Goal: Task Accomplishment & Management: Manage account settings

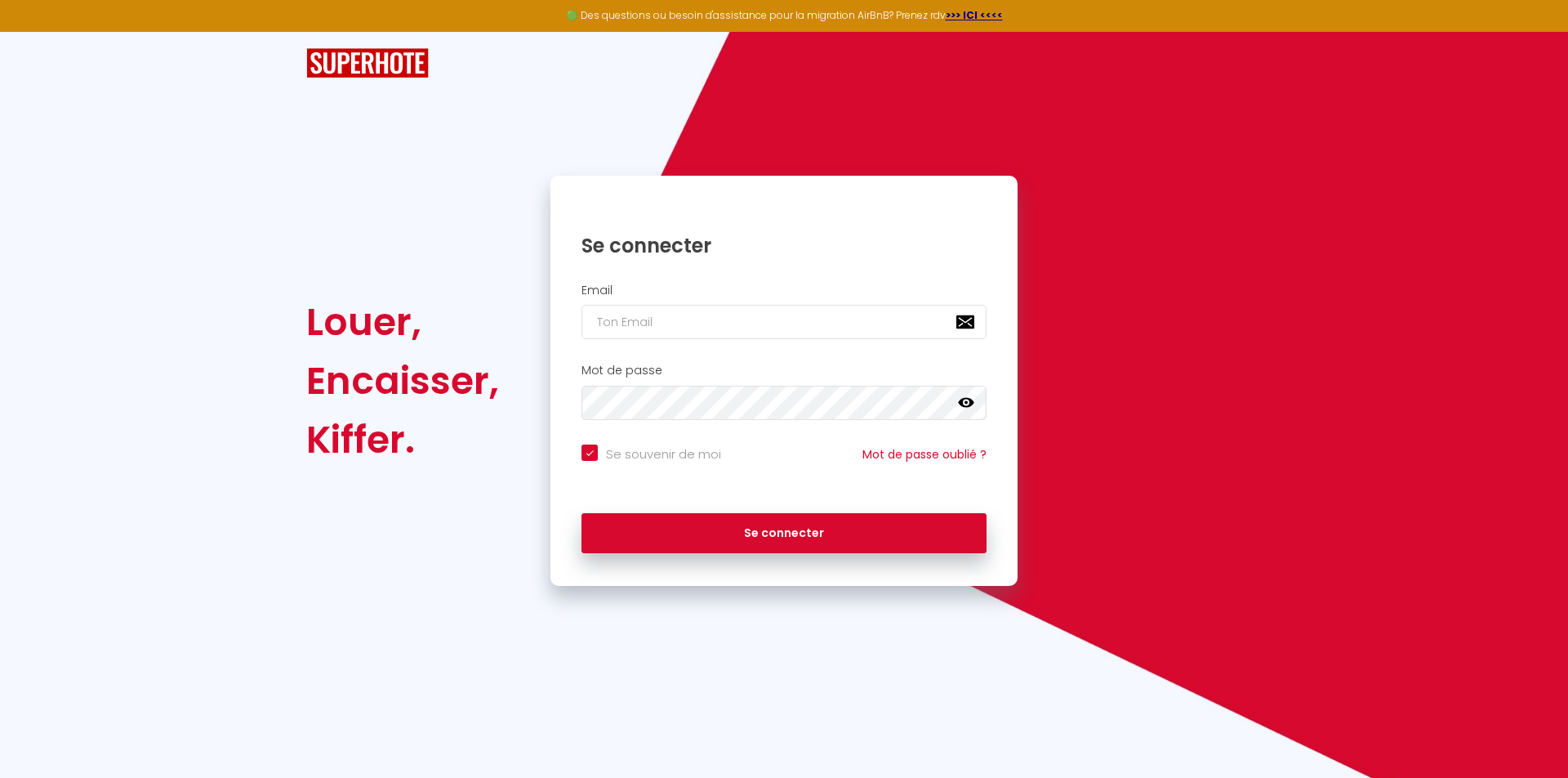
type input "s"
checkbox input "true"
type input "[EMAIL_ADDRESS][DOMAIN_NAME]"
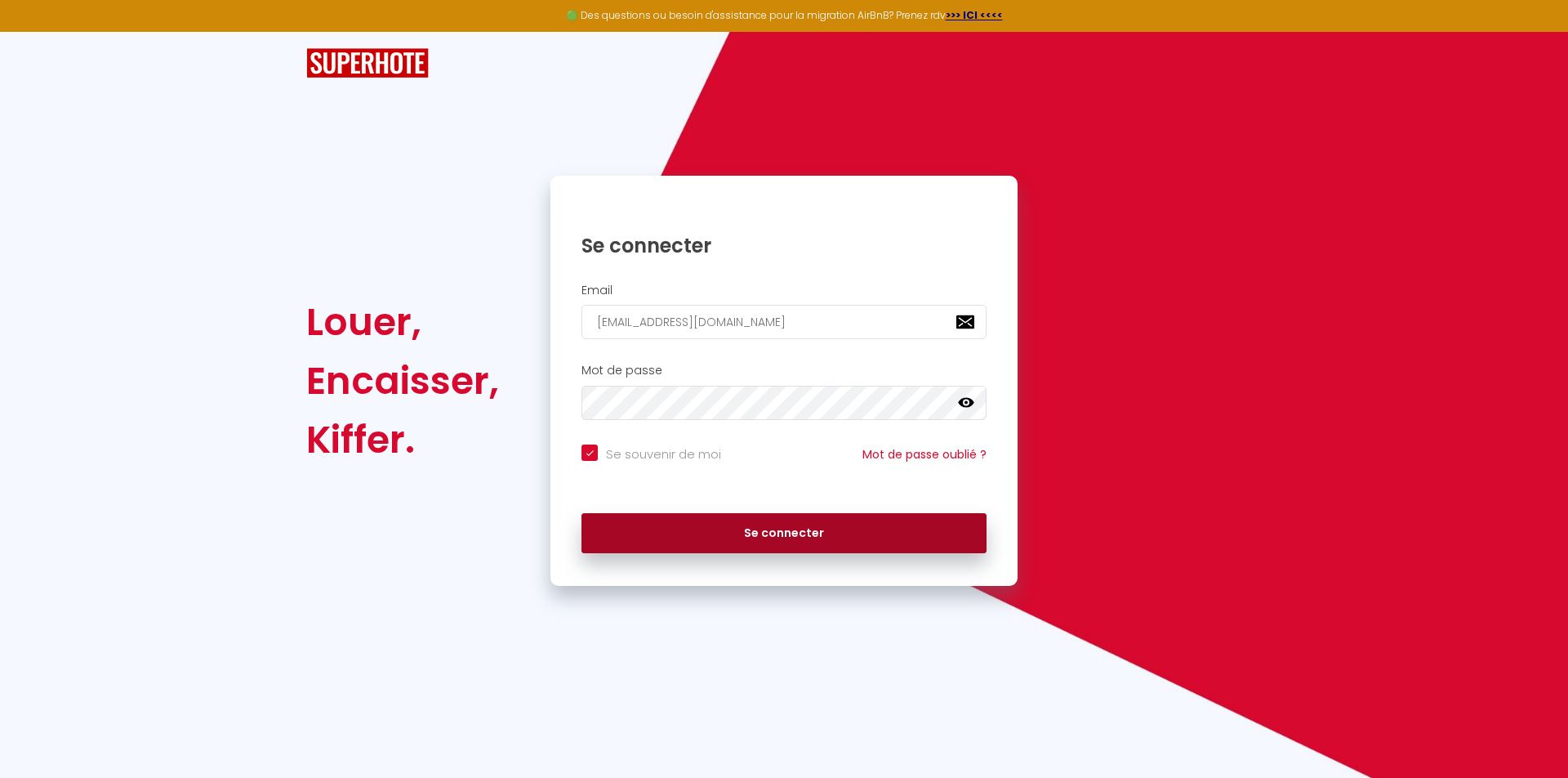
click at [860, 528] on button "Se connecter" at bounding box center [784, 534] width 405 height 41
checkbox input "true"
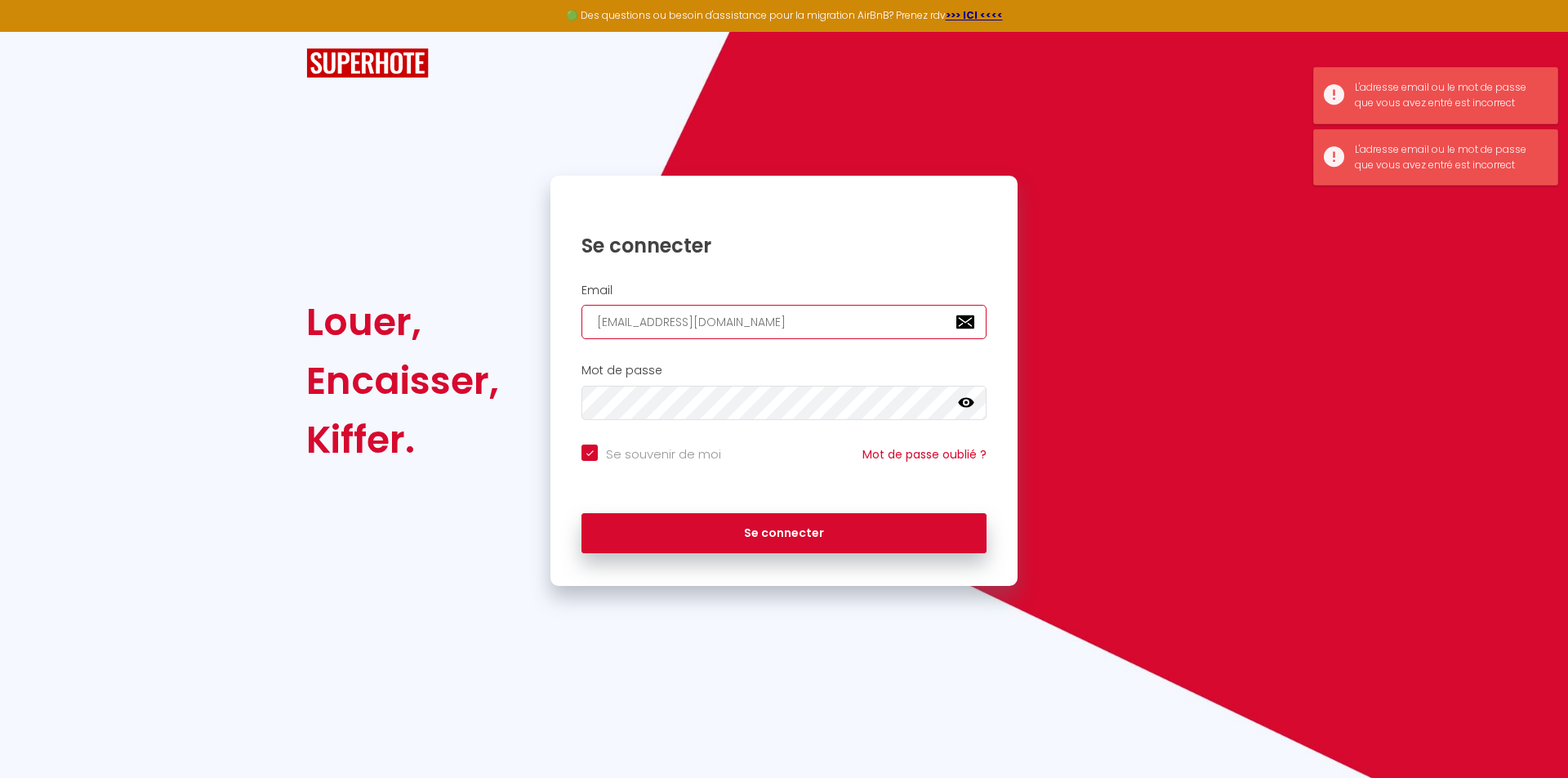
click at [831, 328] on input "[EMAIL_ADDRESS][DOMAIN_NAME]" at bounding box center [784, 322] width 405 height 34
type input "d"
checkbox input "true"
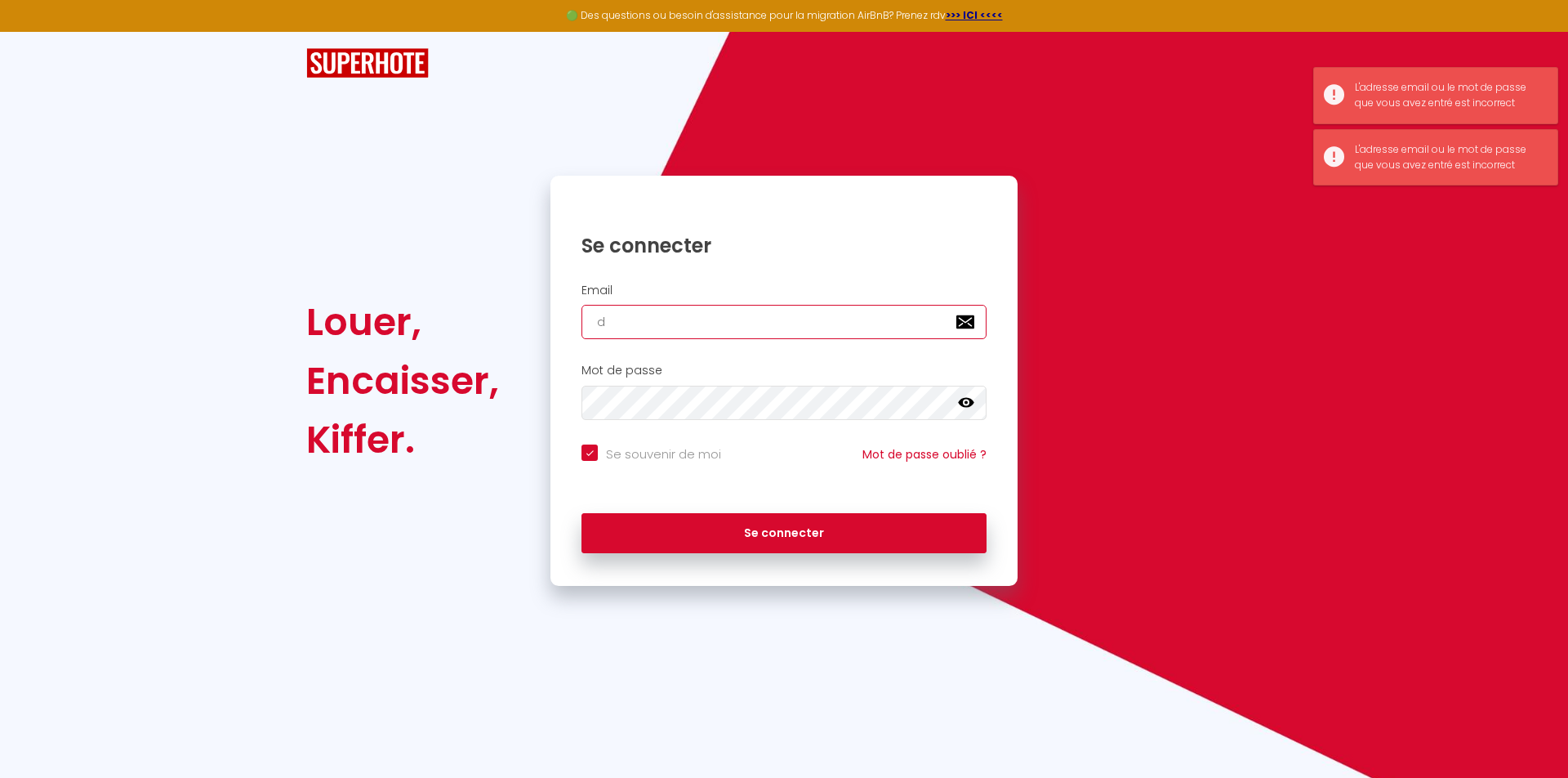
type input "ds"
checkbox input "true"
type input "d"
checkbox input "true"
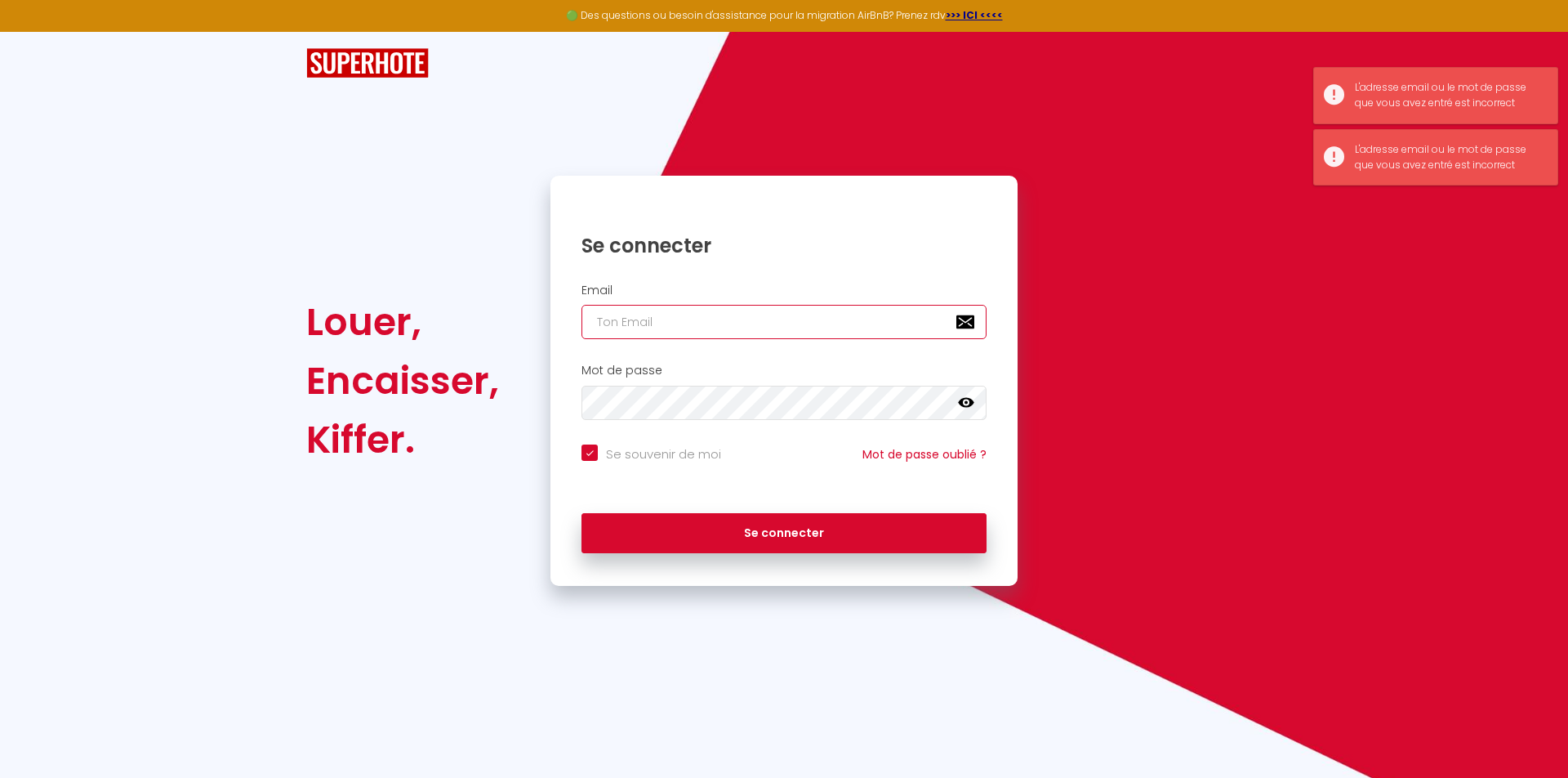
type input "s"
checkbox input "true"
type input "[EMAIL_ADDRESS][DOMAIN_NAME]"
click at [784, 531] on button "Se connecter" at bounding box center [784, 534] width 405 height 41
checkbox input "true"
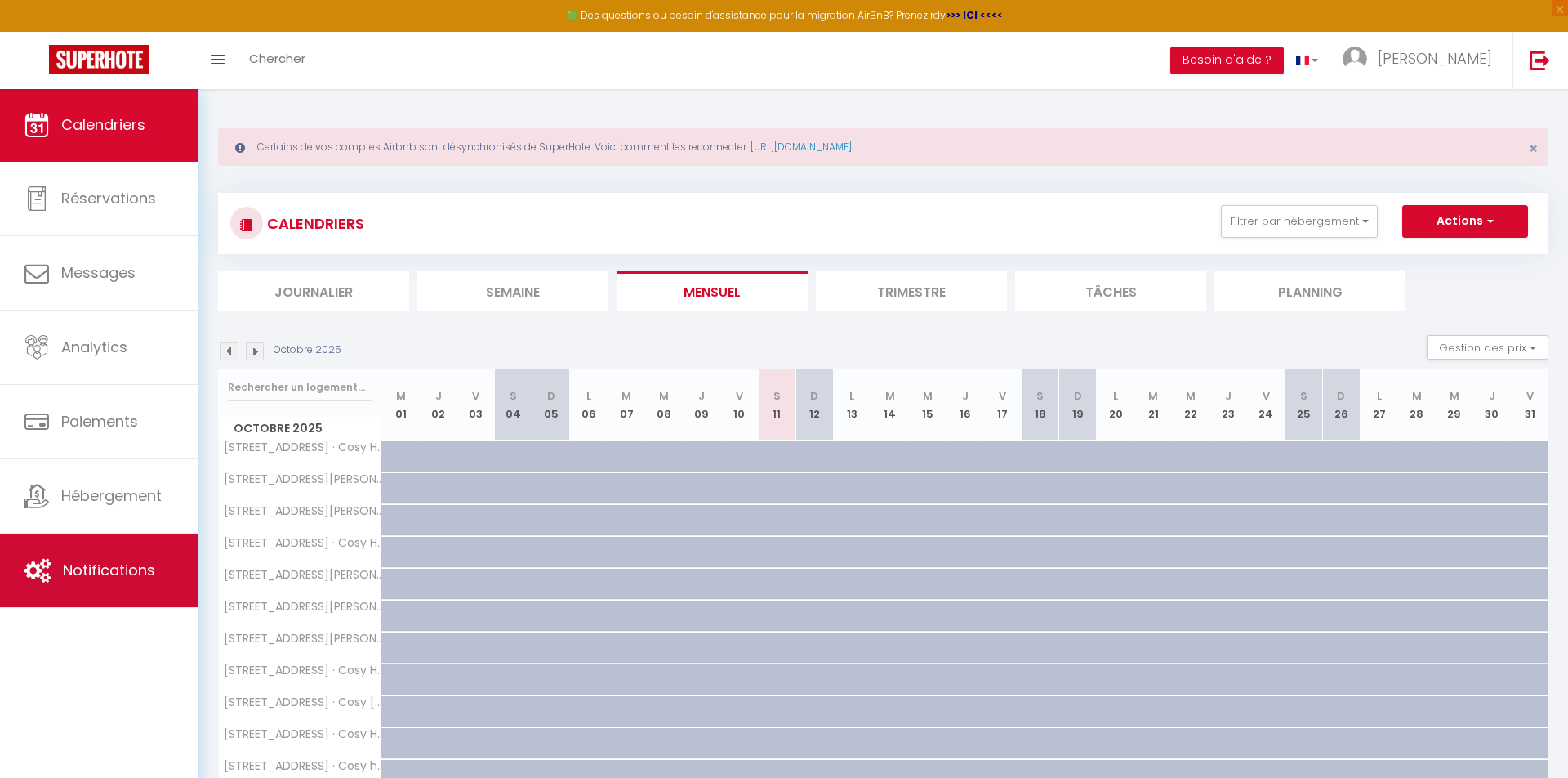
click at [102, 587] on link "Notifications" at bounding box center [99, 570] width 198 height 73
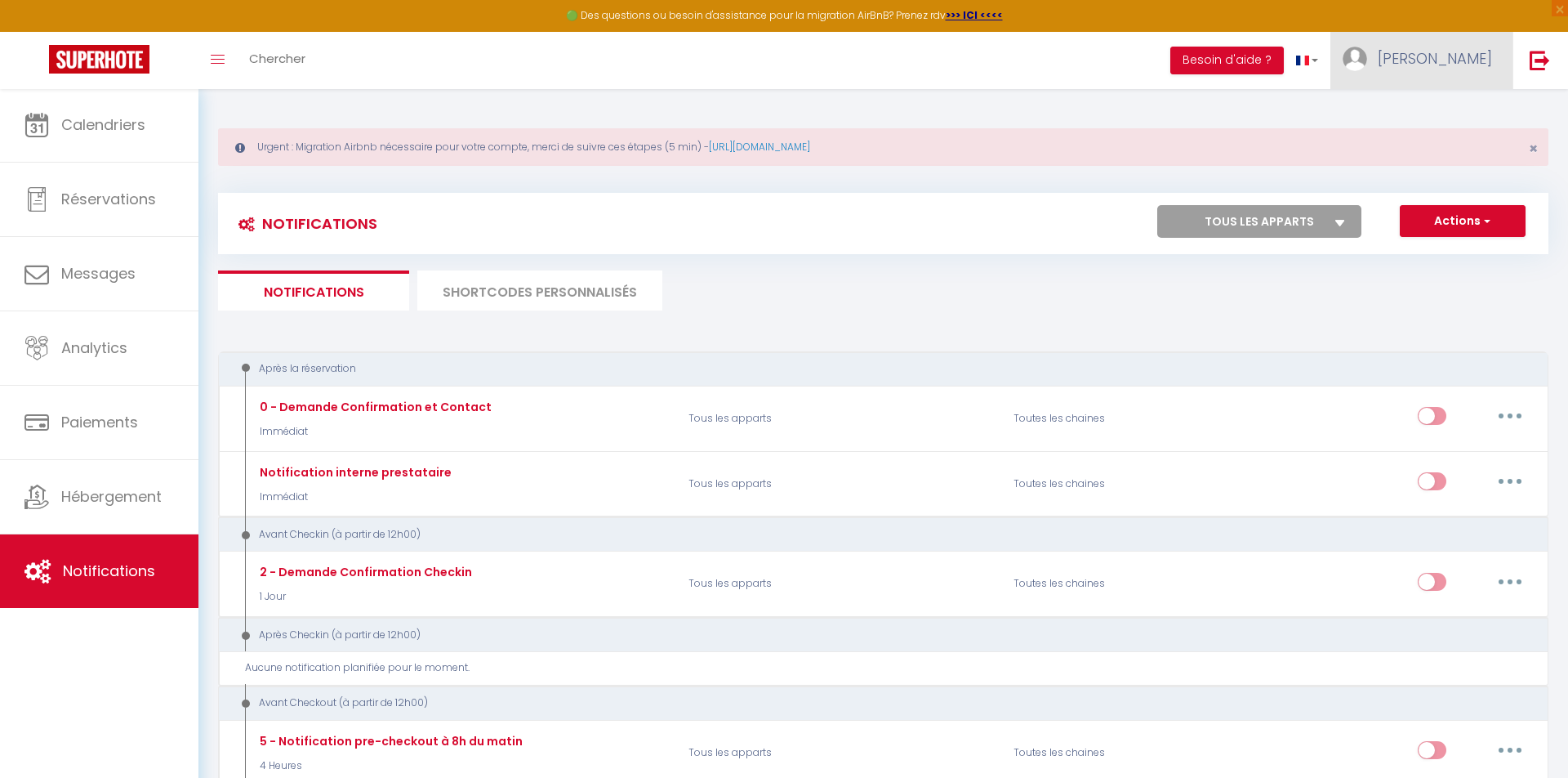
click at [1440, 56] on span "[PERSON_NAME]" at bounding box center [1435, 58] width 114 height 21
click at [1449, 113] on link "Paramètres" at bounding box center [1447, 113] width 121 height 28
select select "fr"
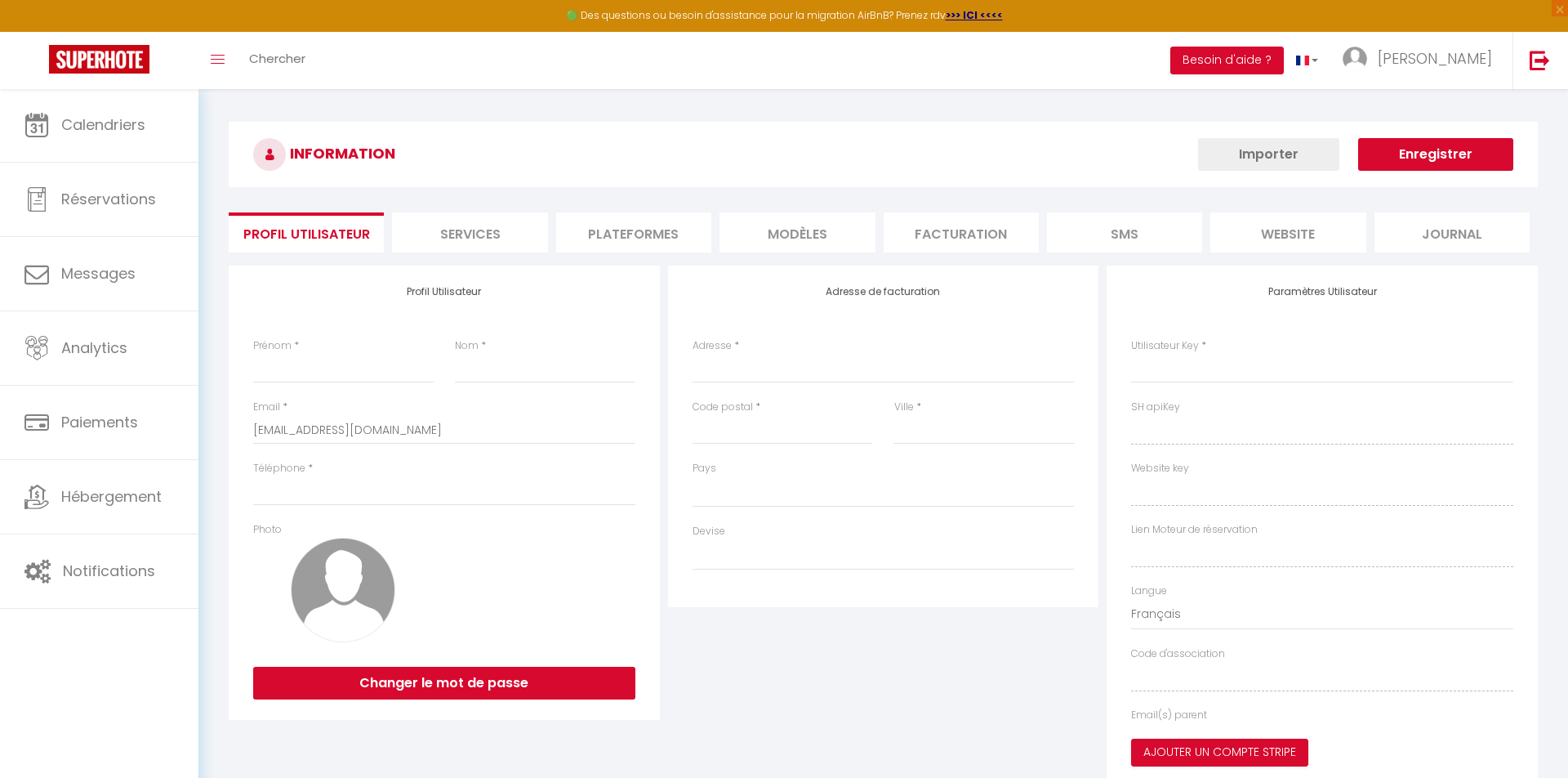
type input "[PERSON_NAME]"
type input "OUZAI"
type input "0637267346"
type input "[STREET_ADDRESS]"
type input "75116"
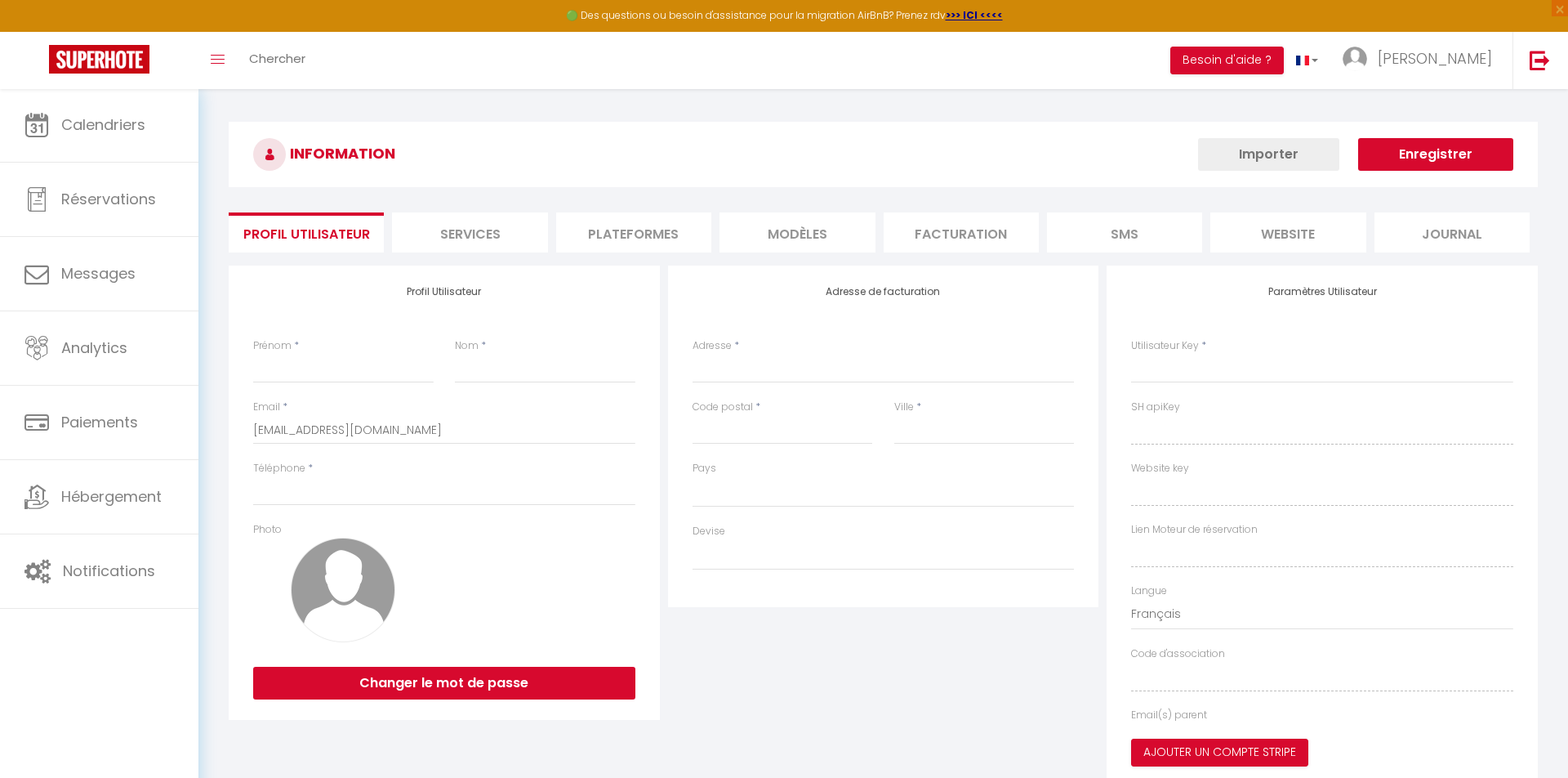
type input "[GEOGRAPHIC_DATA]"
type input "Dlx03PP3dbW18CH8UbXonQ4SE"
type input "BKz9WyeK14GpnFoU1C4r0J3zs"
type input "[URL][DOMAIN_NAME]"
select select "28"
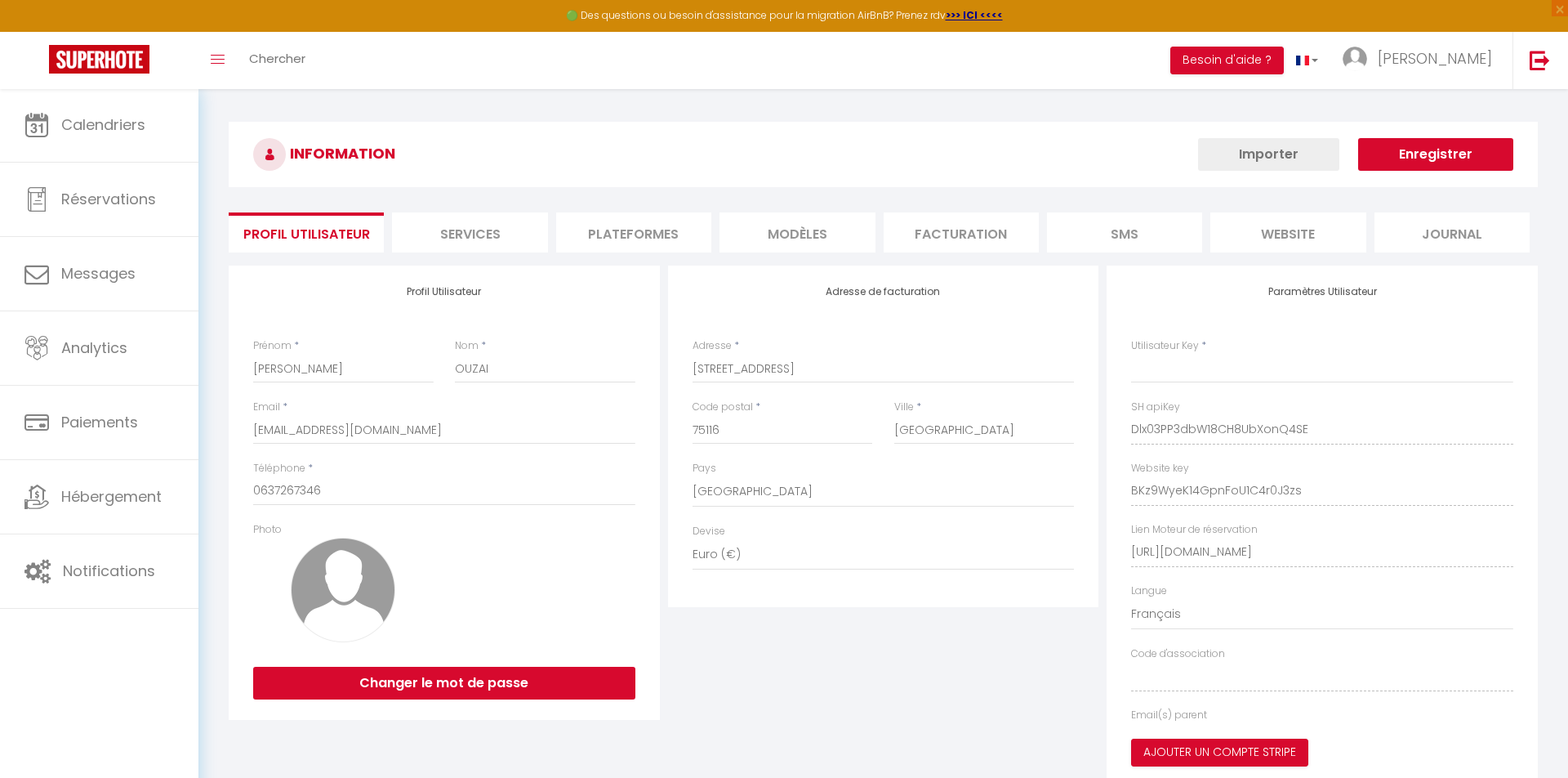
type input "Dlx03PP3dbW18CH8UbXonQ4SE"
type input "BKz9WyeK14GpnFoU1C4r0J3zs"
type input "[URL][DOMAIN_NAME]"
select select "fr"
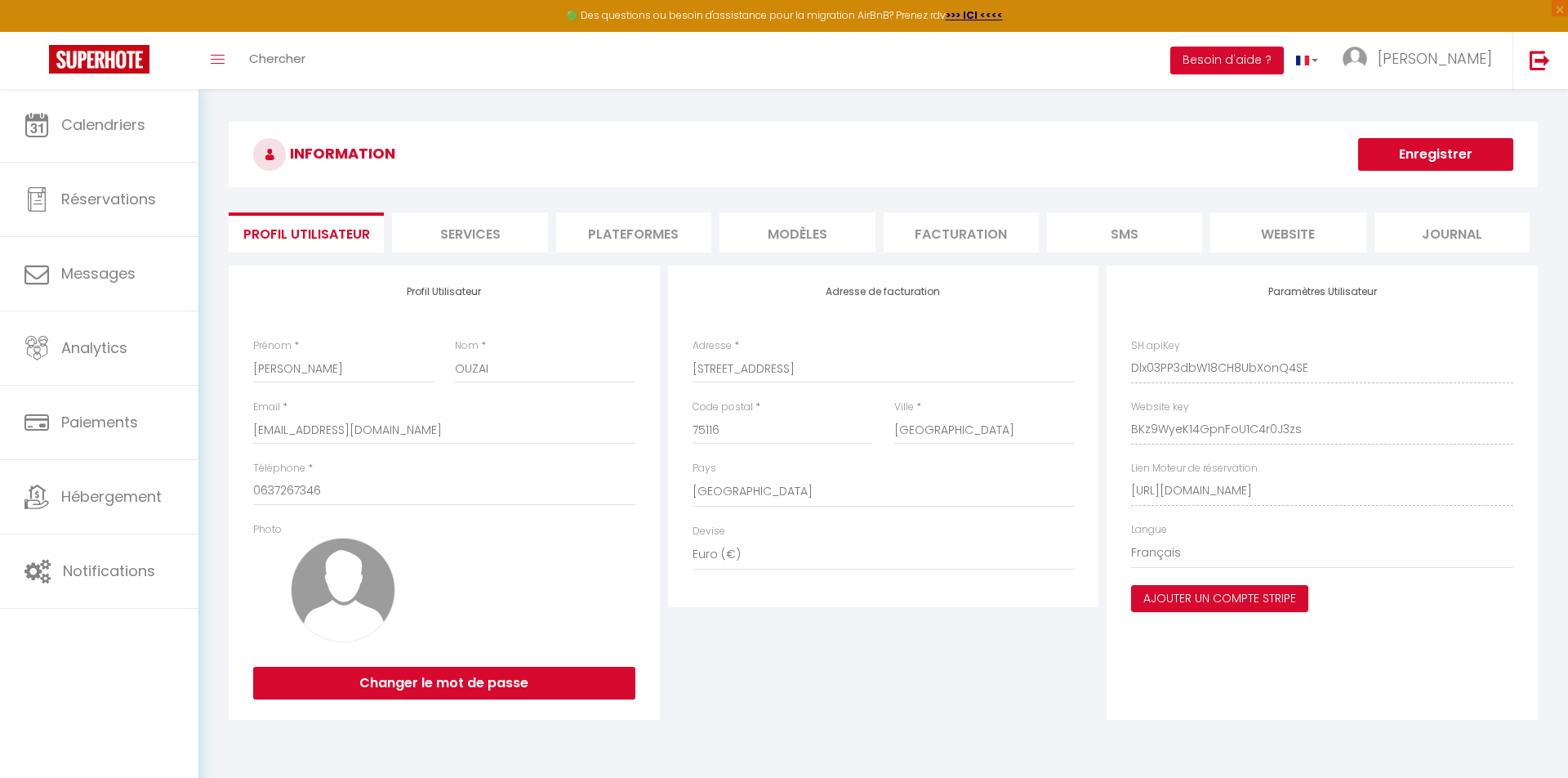
click at [1322, 225] on li "website" at bounding box center [1289, 232] width 155 height 40
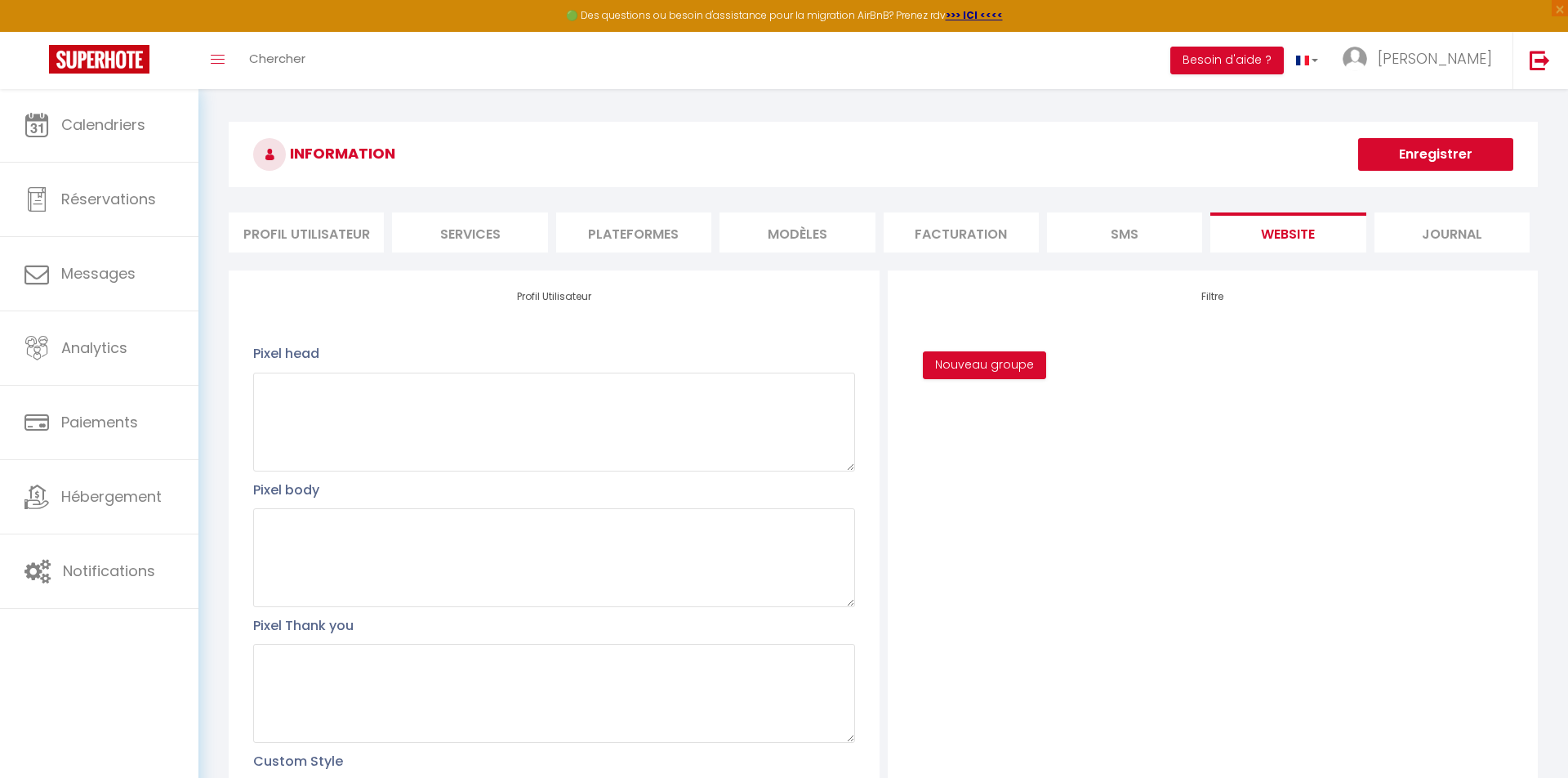
click at [1387, 238] on li "Journal" at bounding box center [1453, 232] width 155 height 40
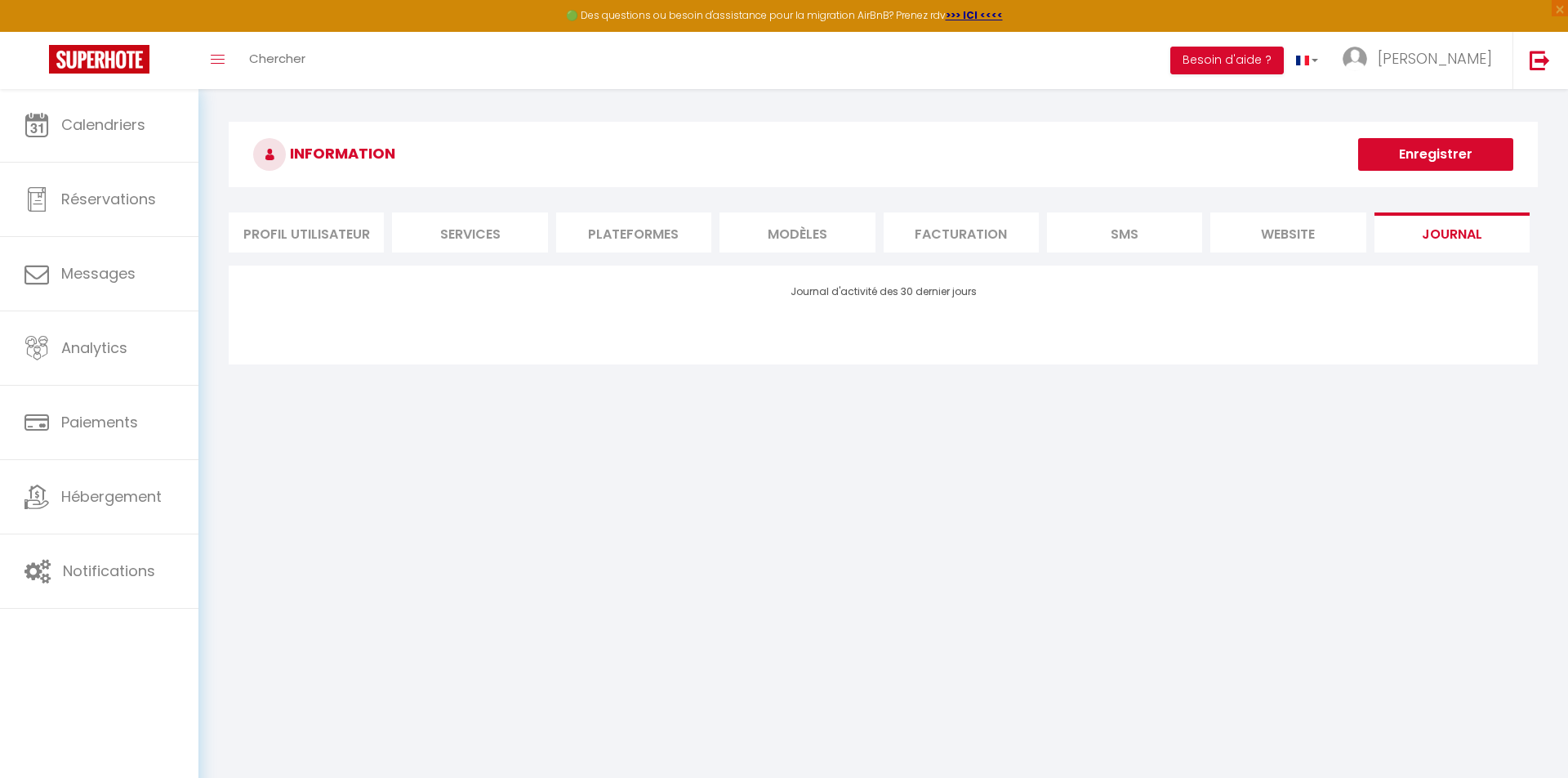
click at [304, 230] on li "Profil Utilisateur" at bounding box center [306, 232] width 155 height 40
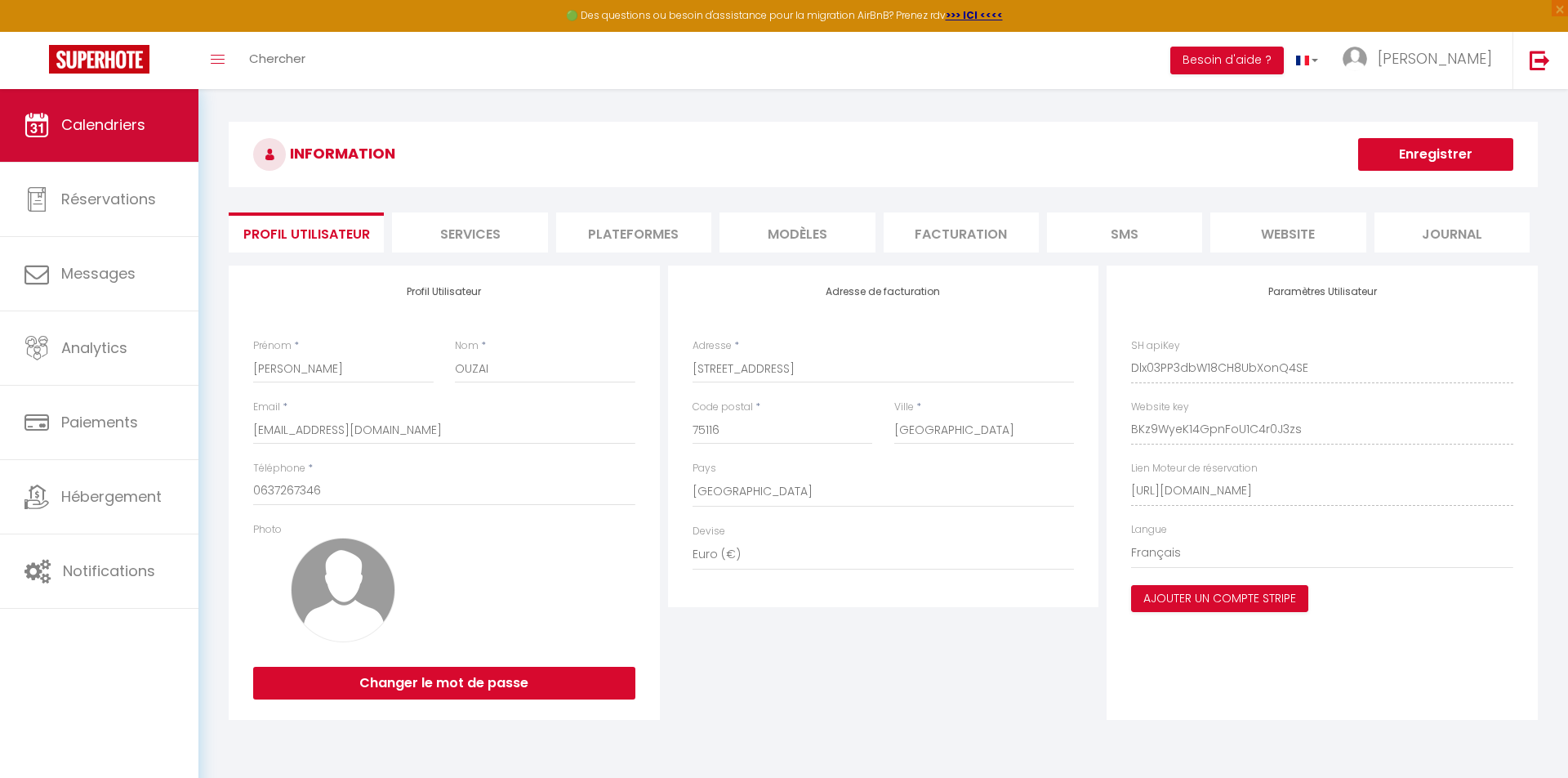
click at [136, 131] on span "Calendriers" at bounding box center [104, 124] width 84 height 21
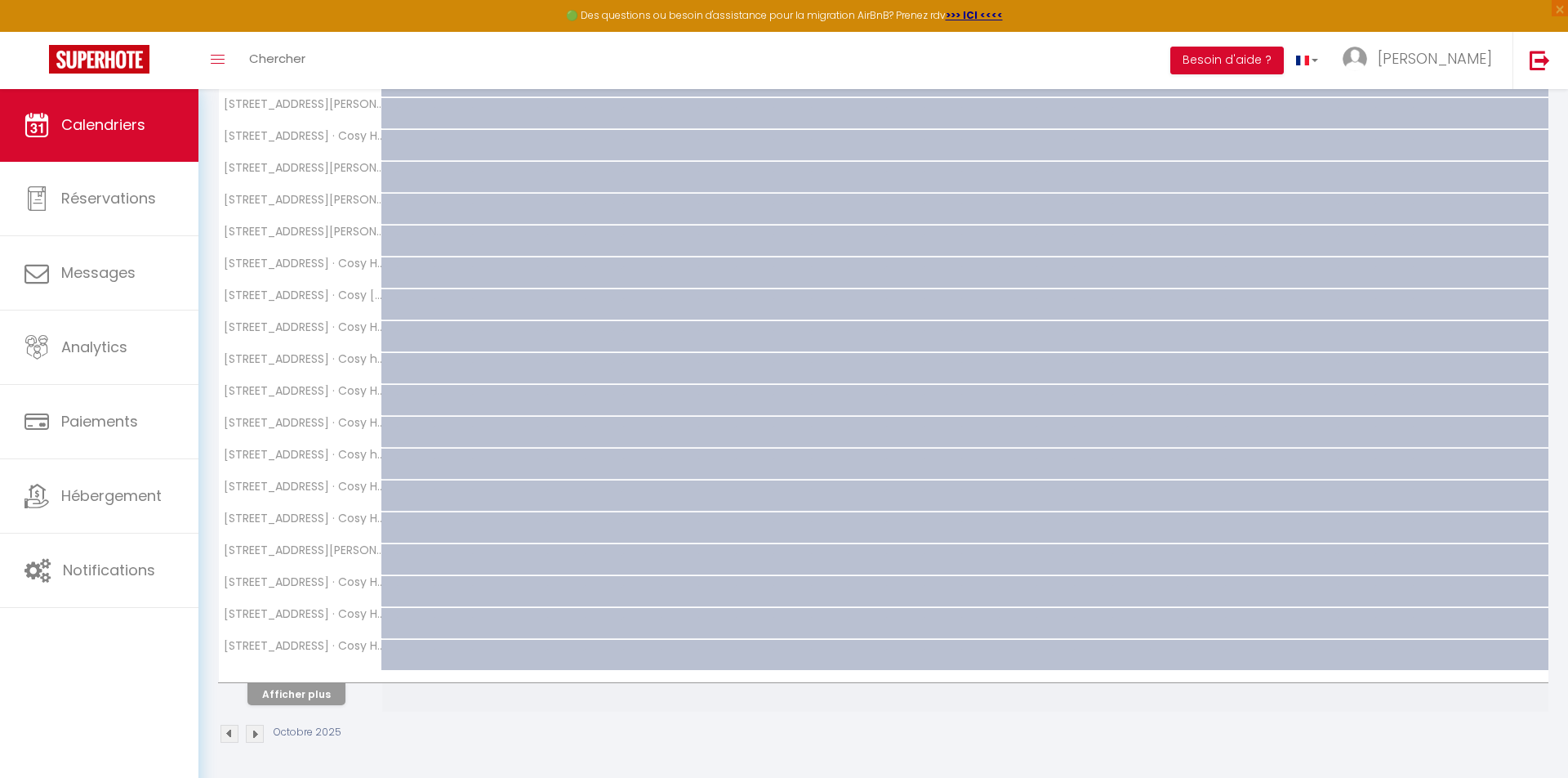
click at [293, 695] on button "Afficher plus" at bounding box center [296, 694] width 98 height 22
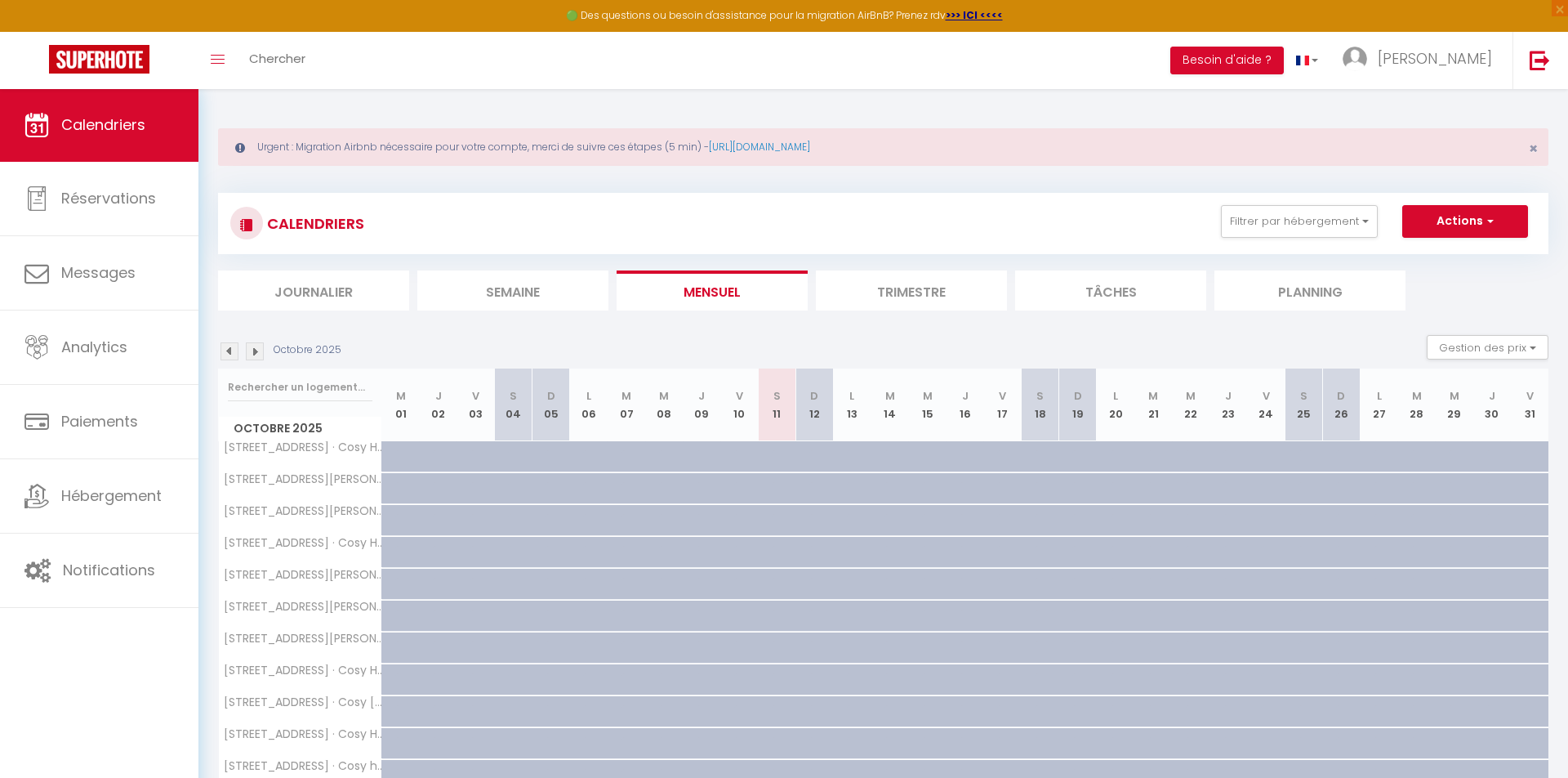
click at [902, 293] on li "Trimestre" at bounding box center [912, 290] width 191 height 40
click at [1315, 287] on li "Planning" at bounding box center [1310, 290] width 191 height 40
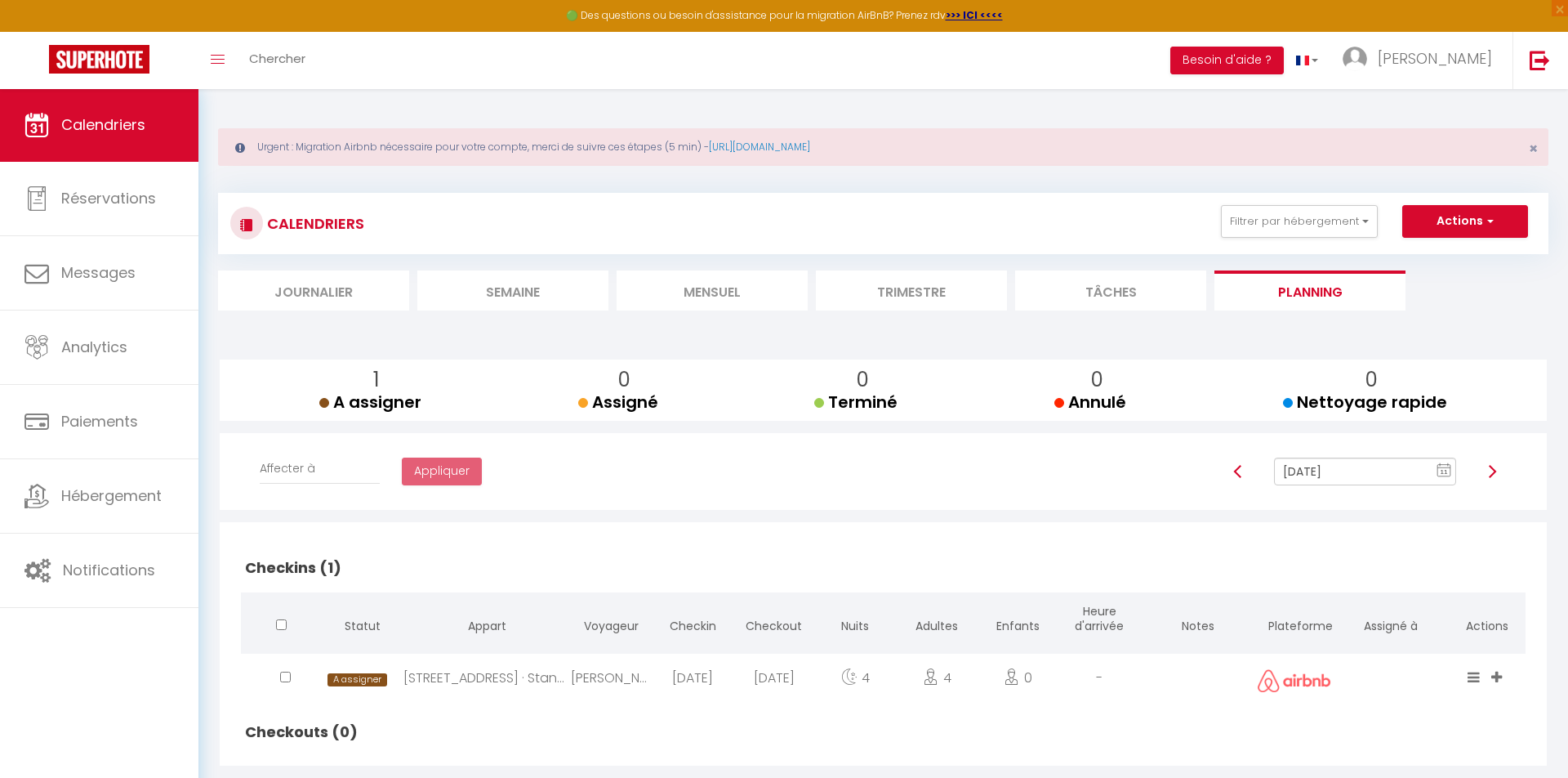
click at [338, 305] on li "Journalier" at bounding box center [313, 290] width 191 height 40
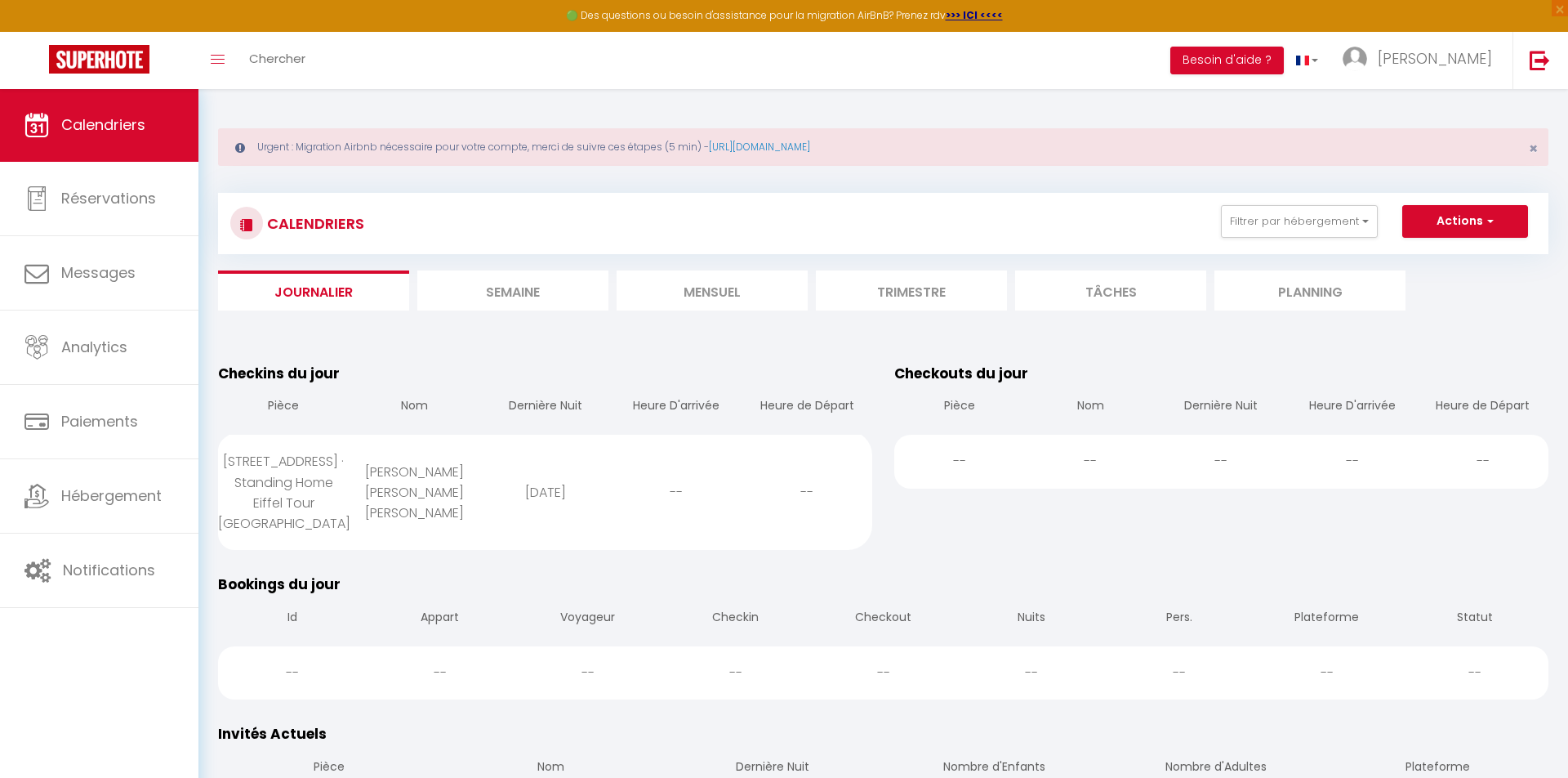
click at [1261, 291] on li "Planning" at bounding box center [1310, 290] width 191 height 40
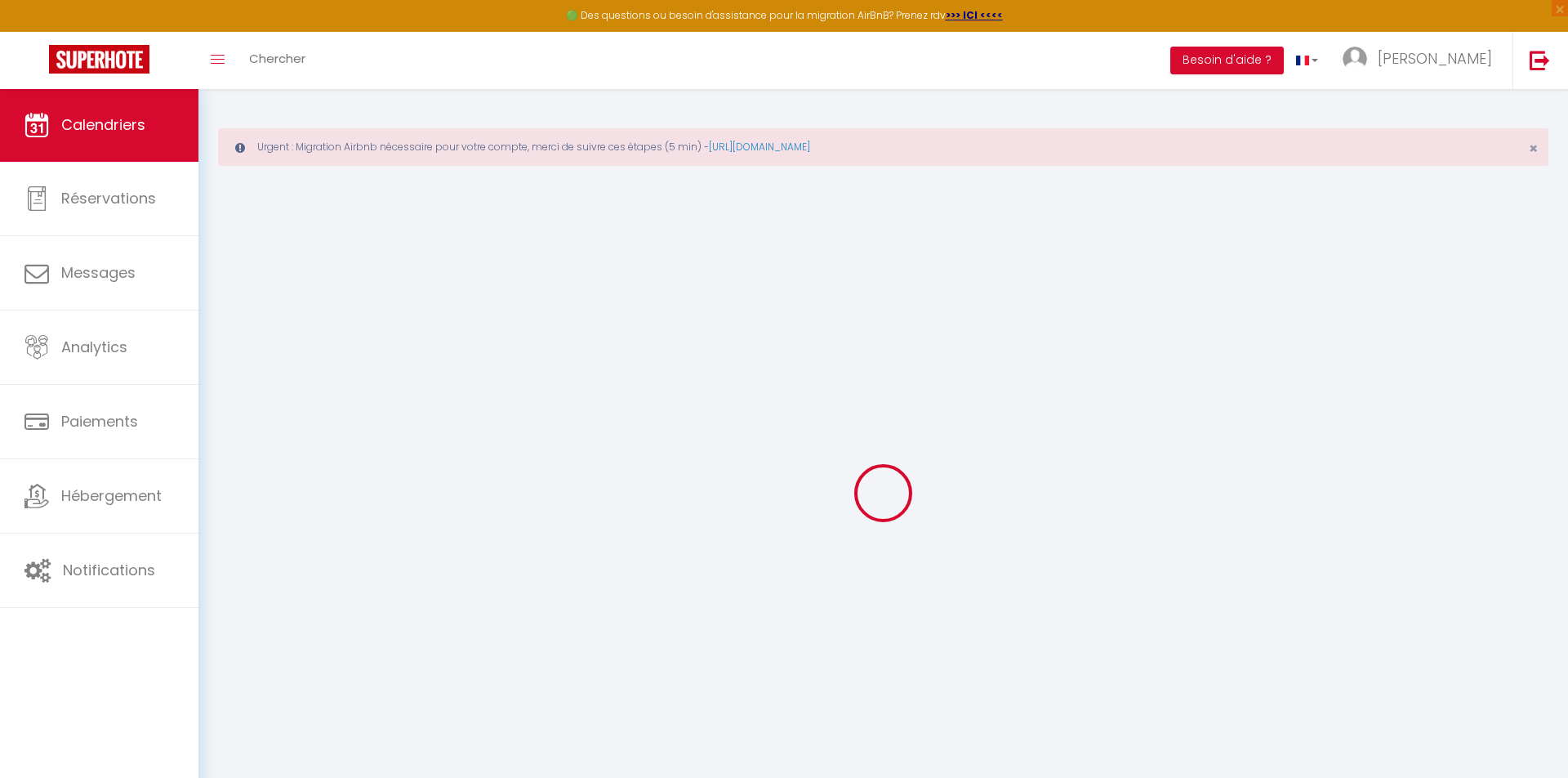
select select
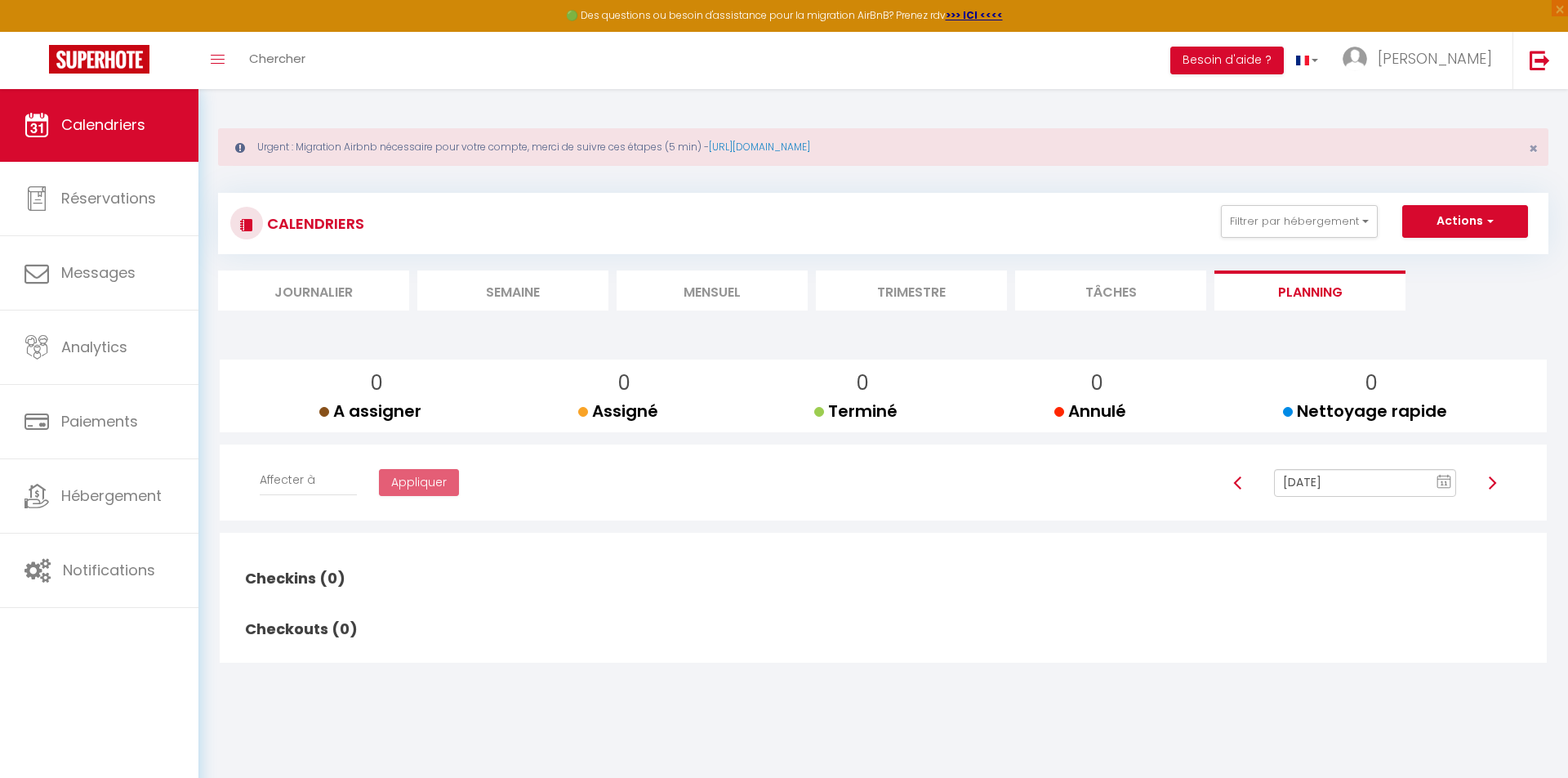
select select
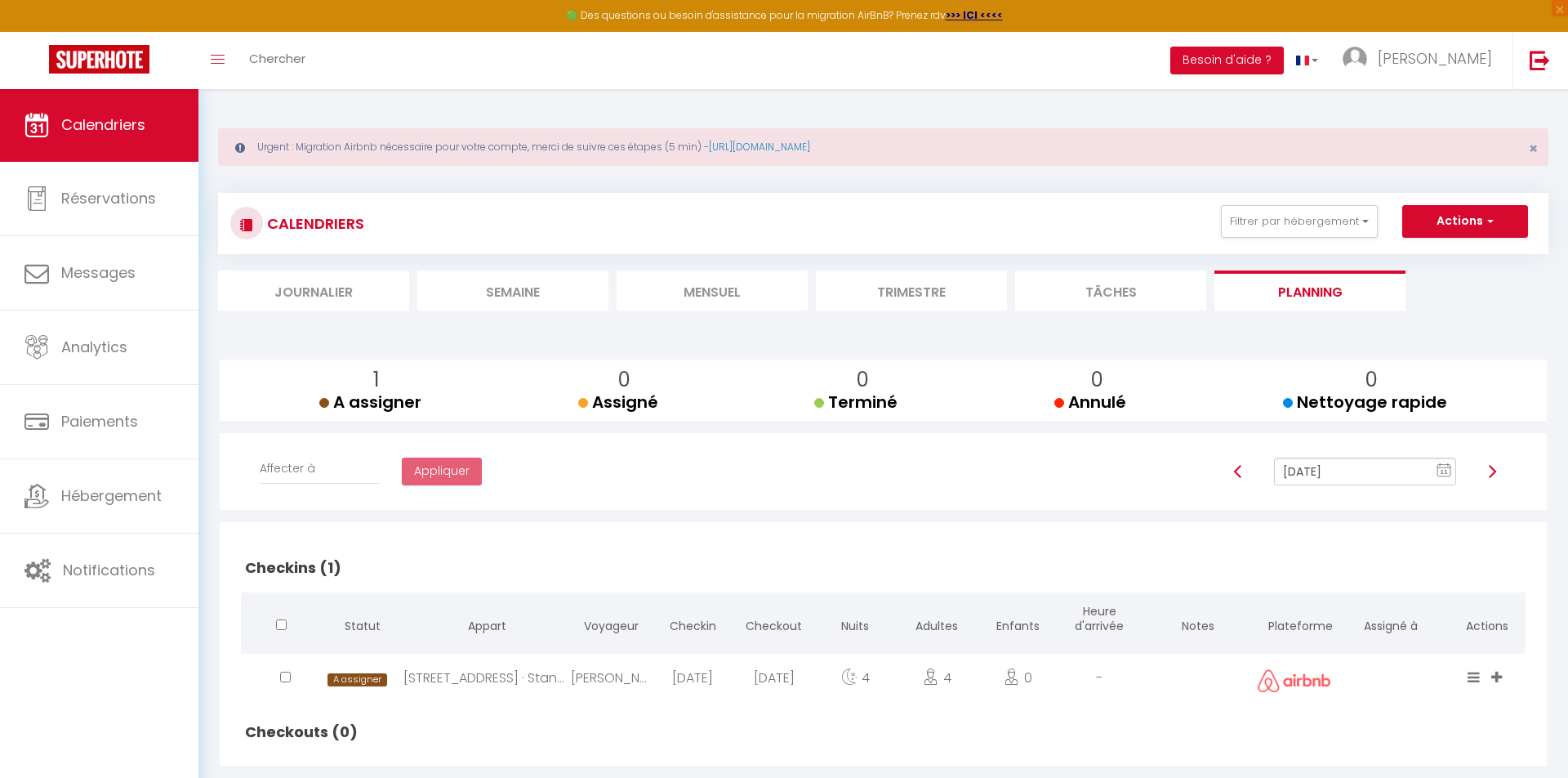
click at [515, 673] on div "[STREET_ADDRESS] · Standing Home Eiffel Tour [GEOGRAPHIC_DATA]" at bounding box center [488, 680] width 168 height 53
select select "0"
select select "1"
select select
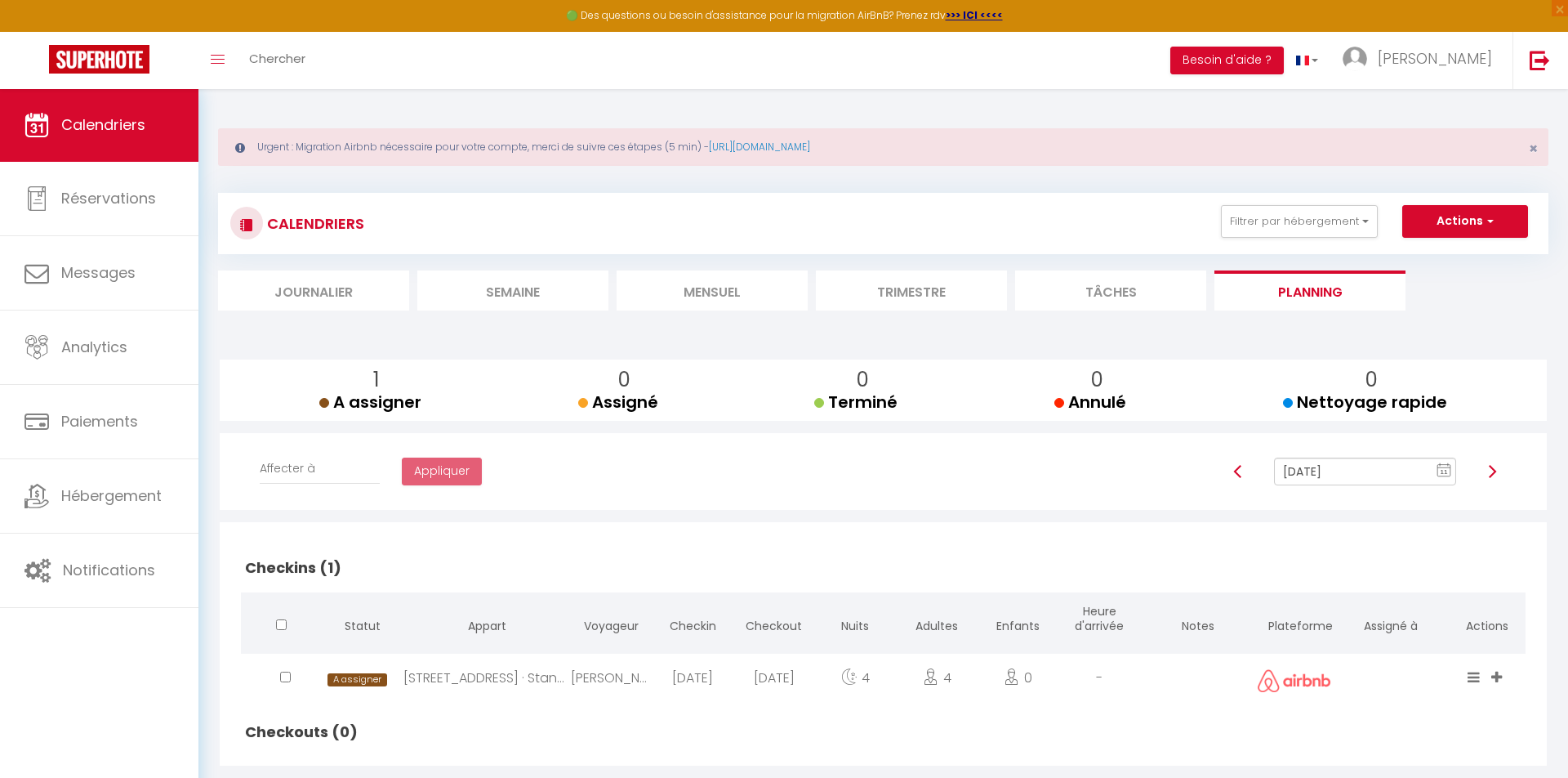
select select
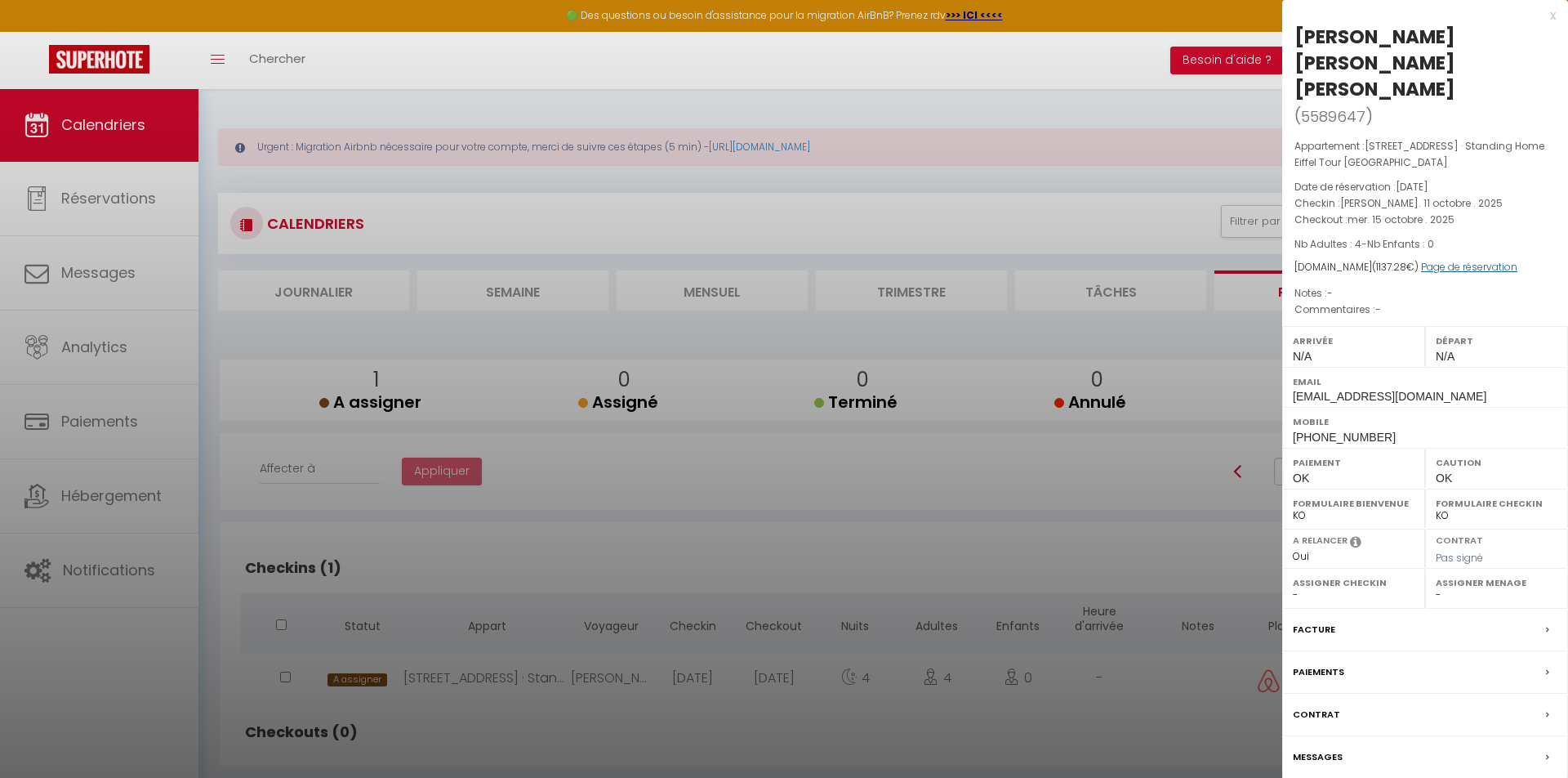
click at [1470, 260] on link "Page de réservation" at bounding box center [1470, 267] width 96 height 14
select select "28"
select select "fr"
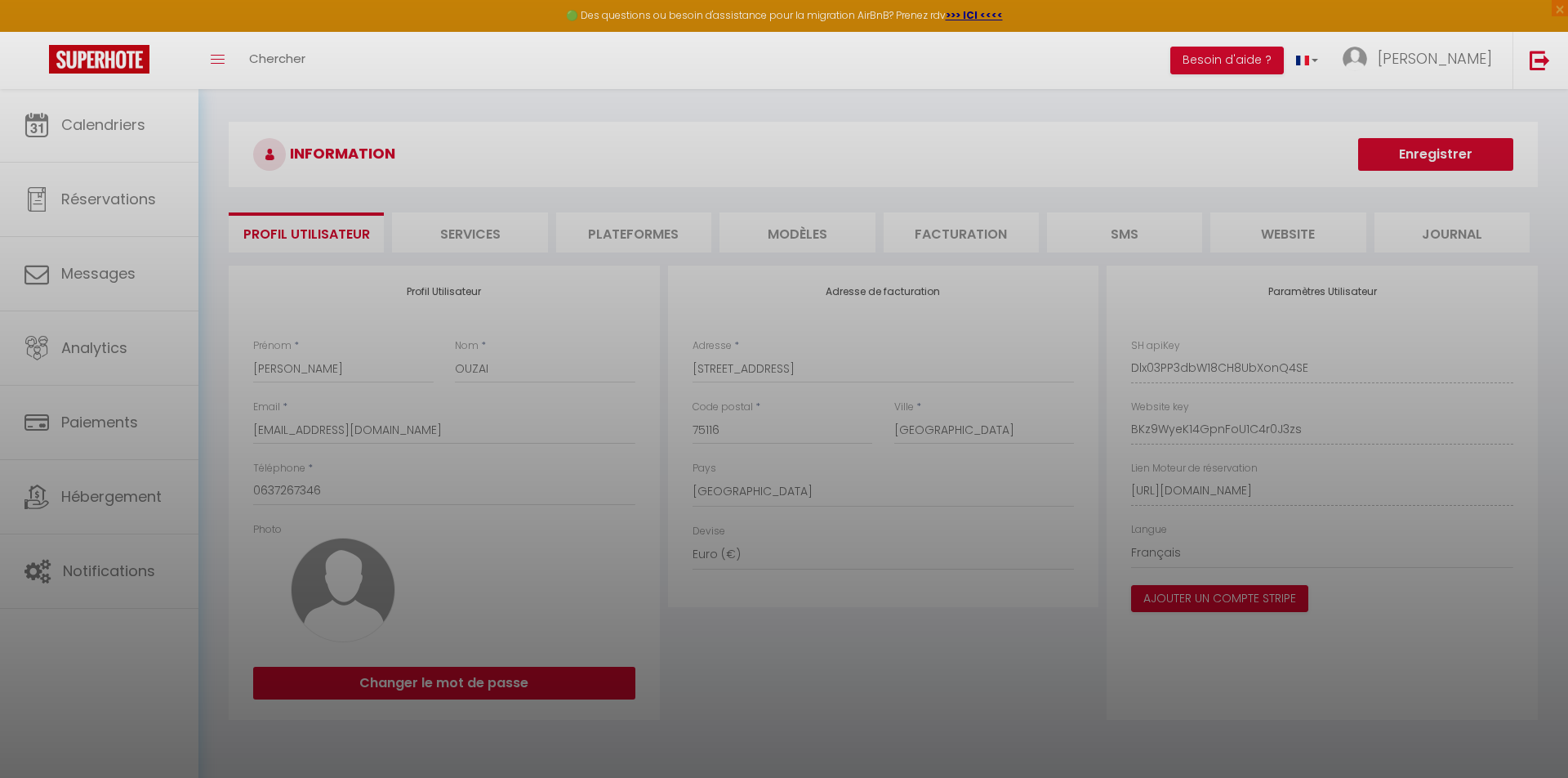
click at [258, 158] on div at bounding box center [784, 389] width 1568 height 778
click at [110, 53] on div at bounding box center [784, 389] width 1568 height 778
click at [1464, 63] on div at bounding box center [784, 389] width 1568 height 778
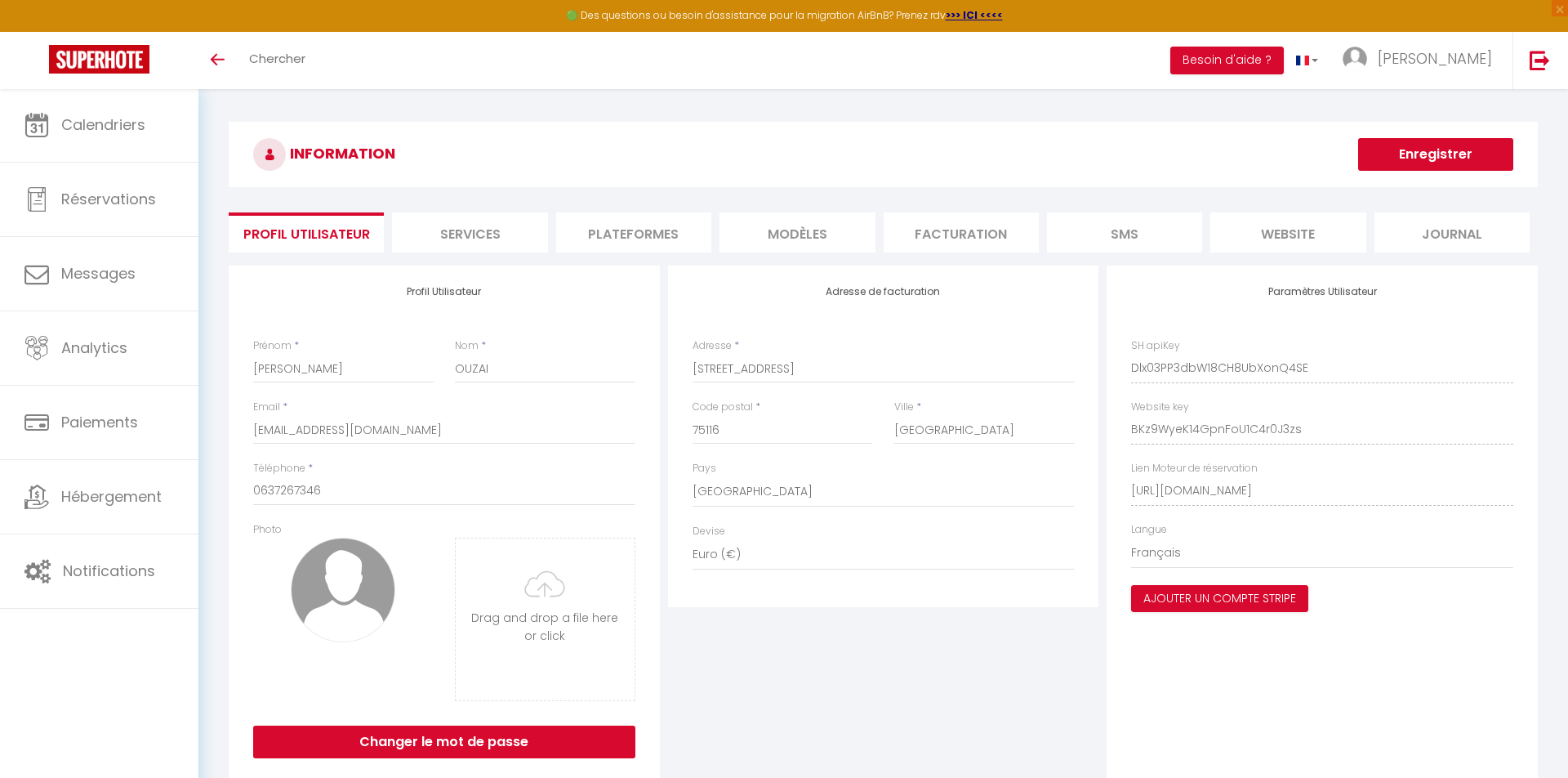
select select "28"
select select "fr"
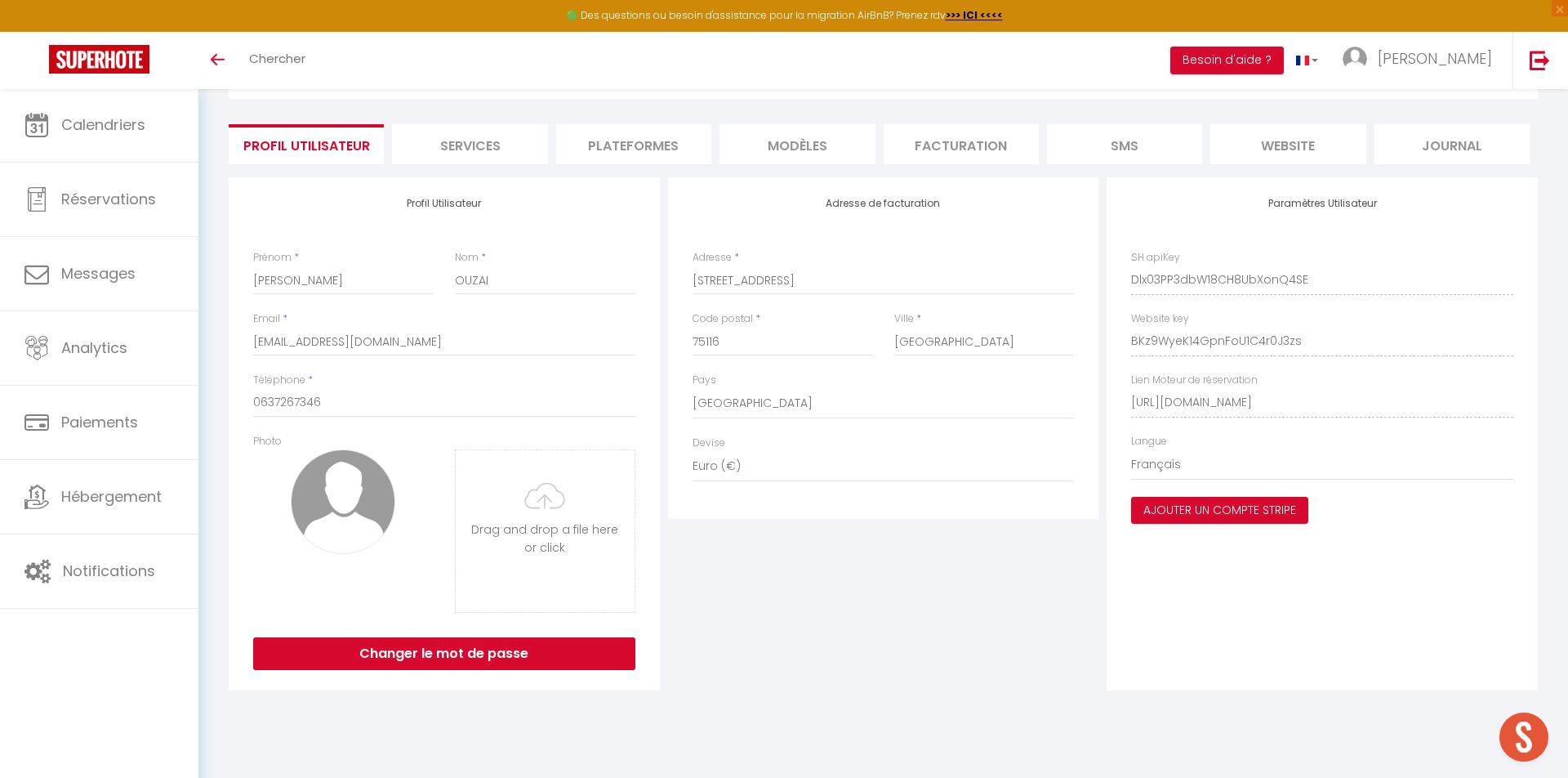
scroll to position [88, 0]
click at [1538, 734] on span "Ouvrir le chat" at bounding box center [1524, 737] width 49 height 49
